Goal: Transaction & Acquisition: Subscribe to service/newsletter

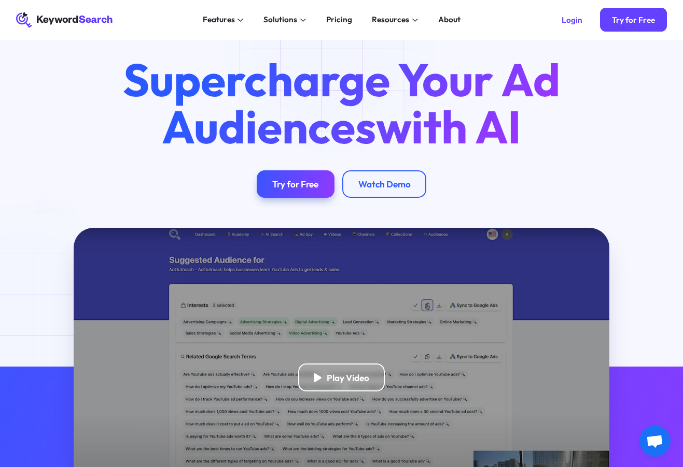
scroll to position [19, 0]
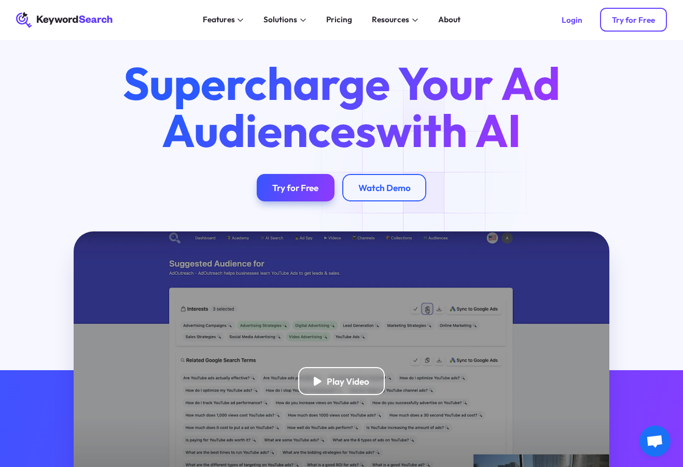
click at [636, 19] on div "Try for Free" at bounding box center [633, 20] width 43 height 10
